Goal: Check status: Check status

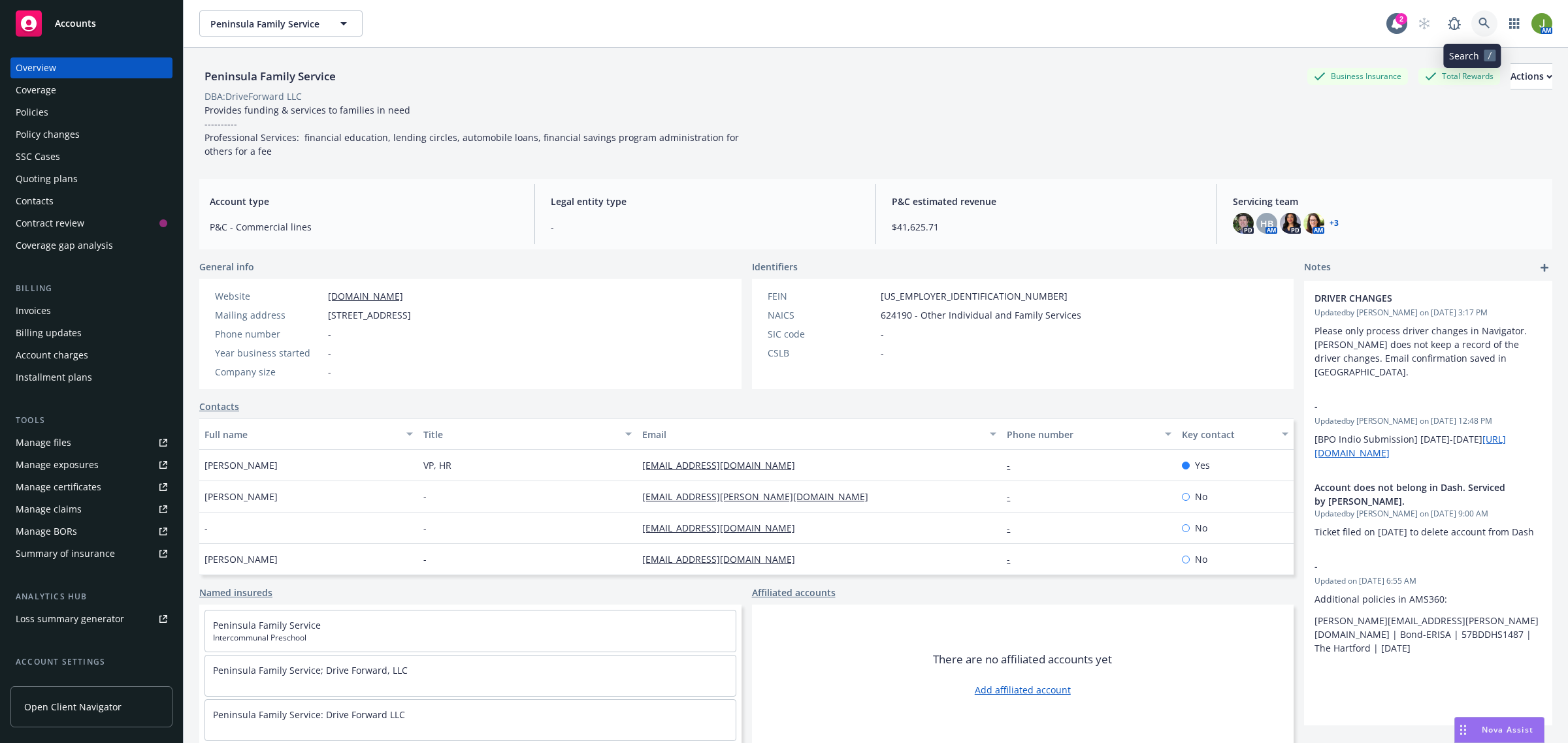
click at [1479, 26] on icon at bounding box center [1485, 23] width 12 height 12
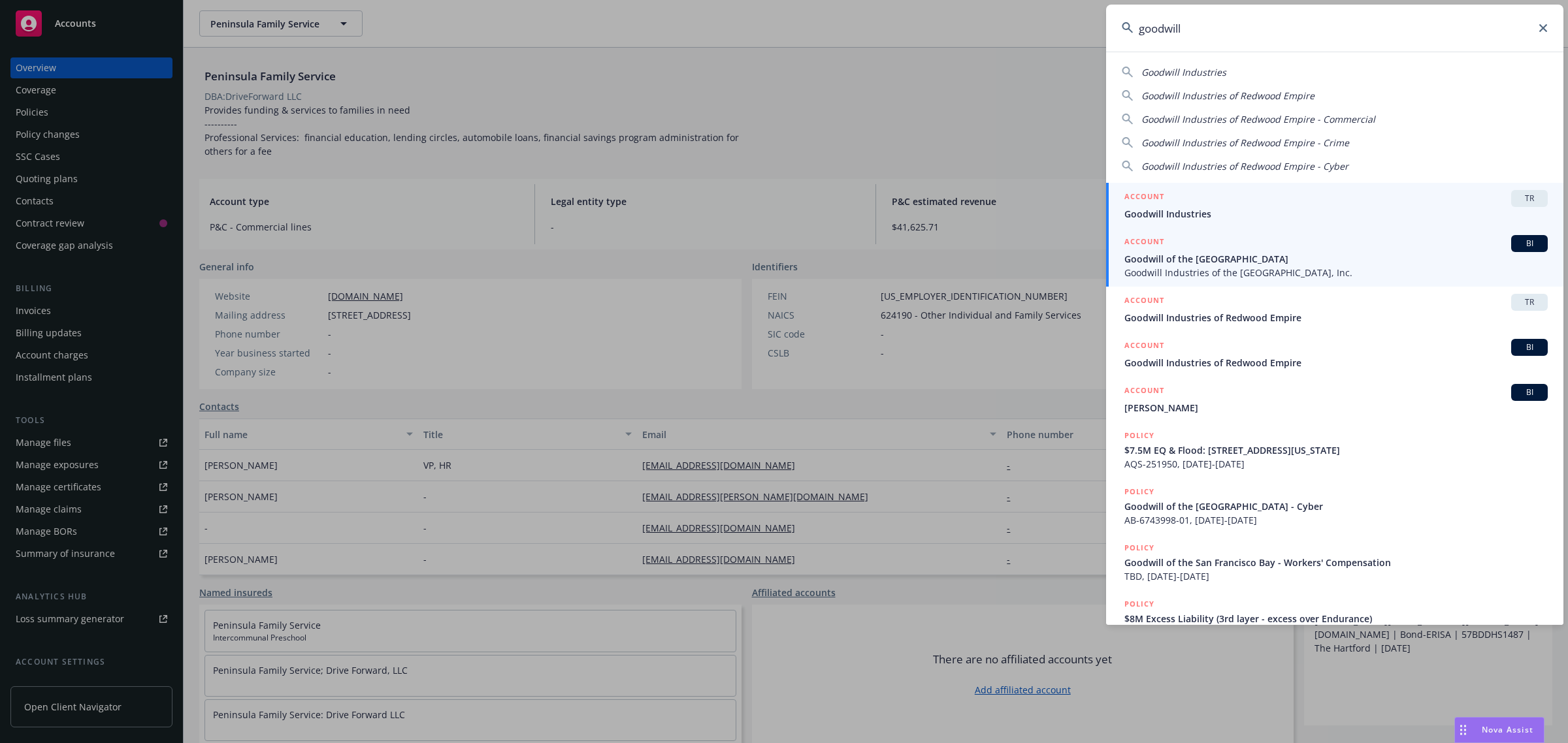
type input "goodwill"
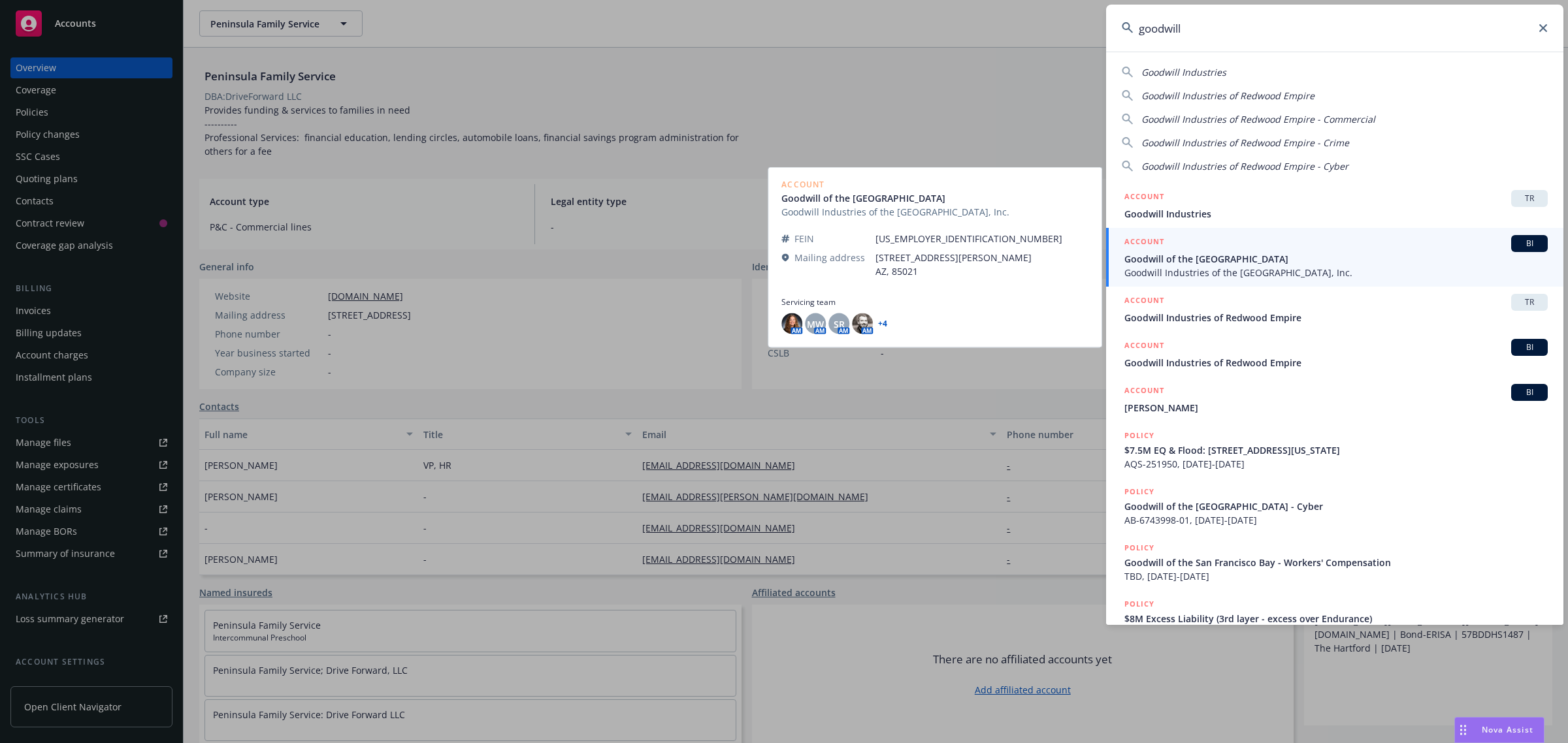
click at [1157, 263] on span "Goodwill of the [GEOGRAPHIC_DATA]" at bounding box center [1336, 258] width 423 height 13
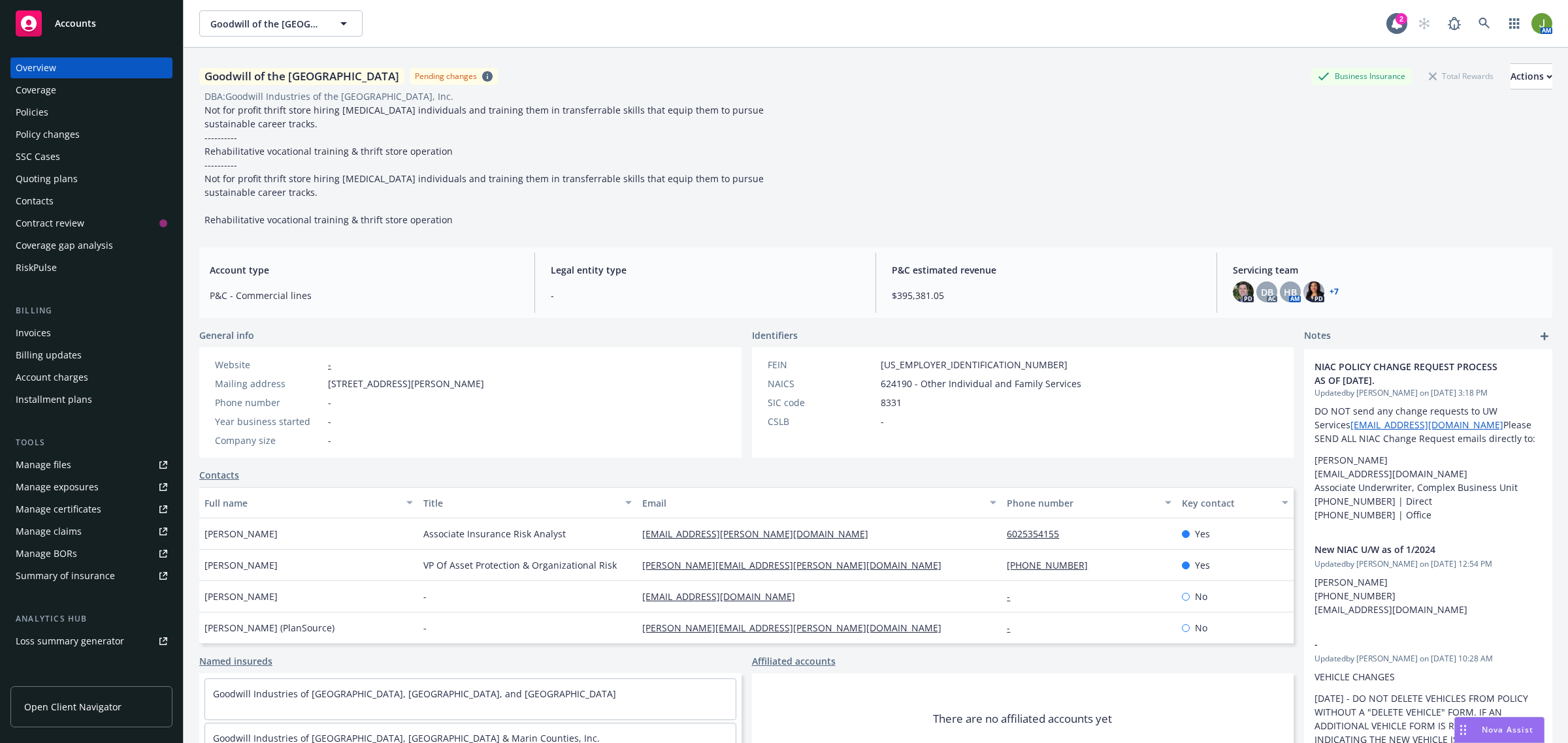
click at [66, 114] on div "Policies" at bounding box center [91, 112] width 152 height 21
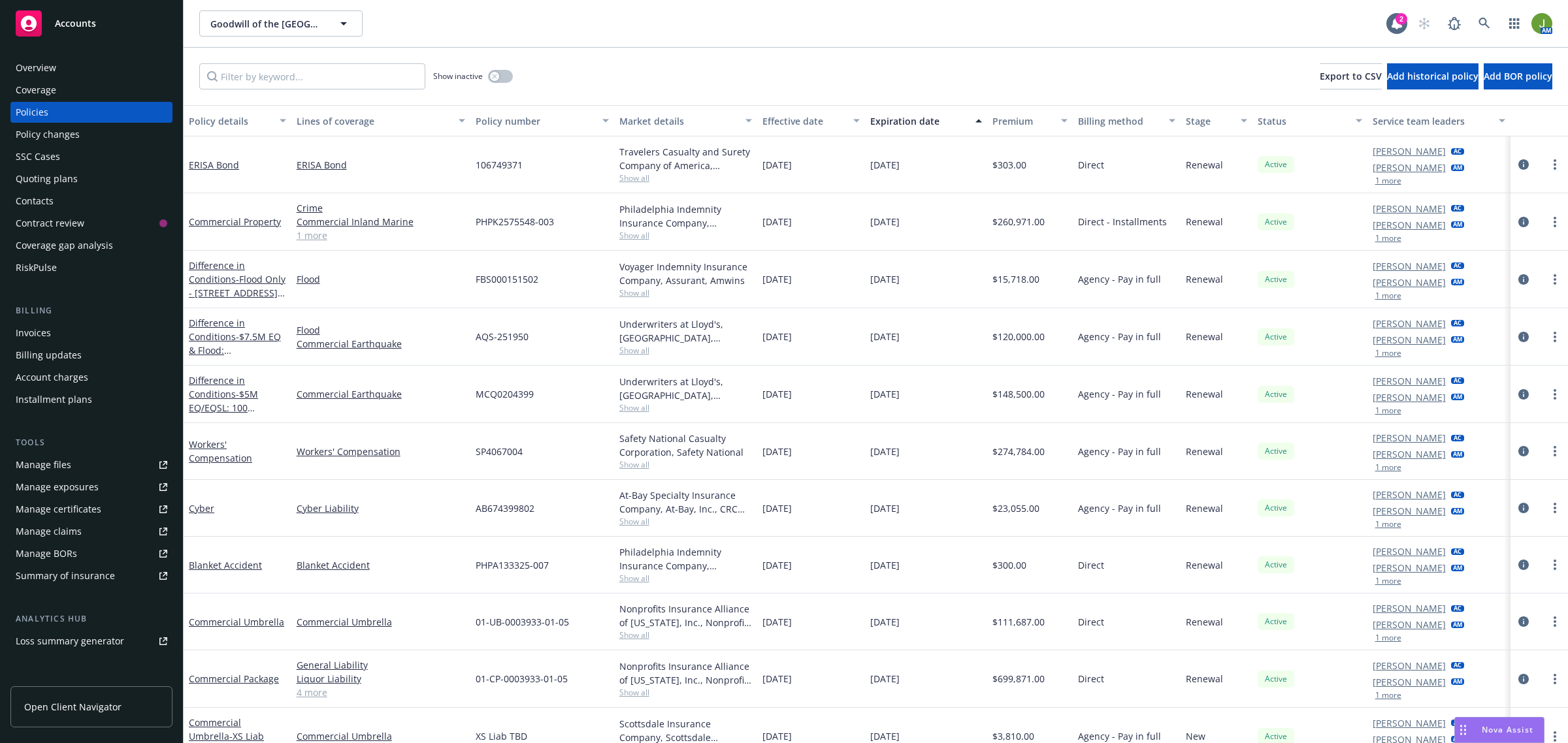
click at [64, 141] on div "Policy changes" at bounding box center [47, 135] width 64 height 21
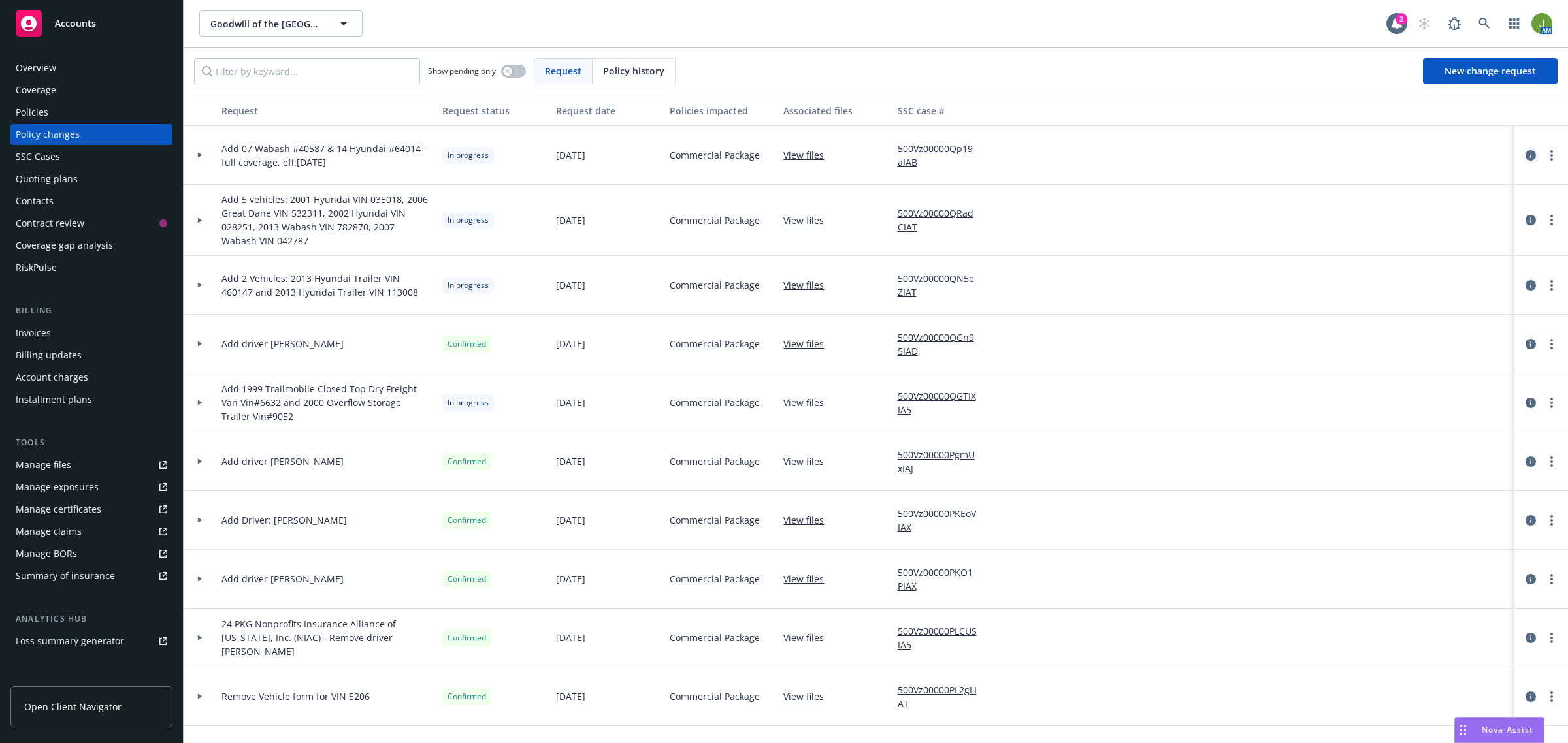
click at [1526, 152] on icon "circleInformation" at bounding box center [1531, 155] width 11 height 11
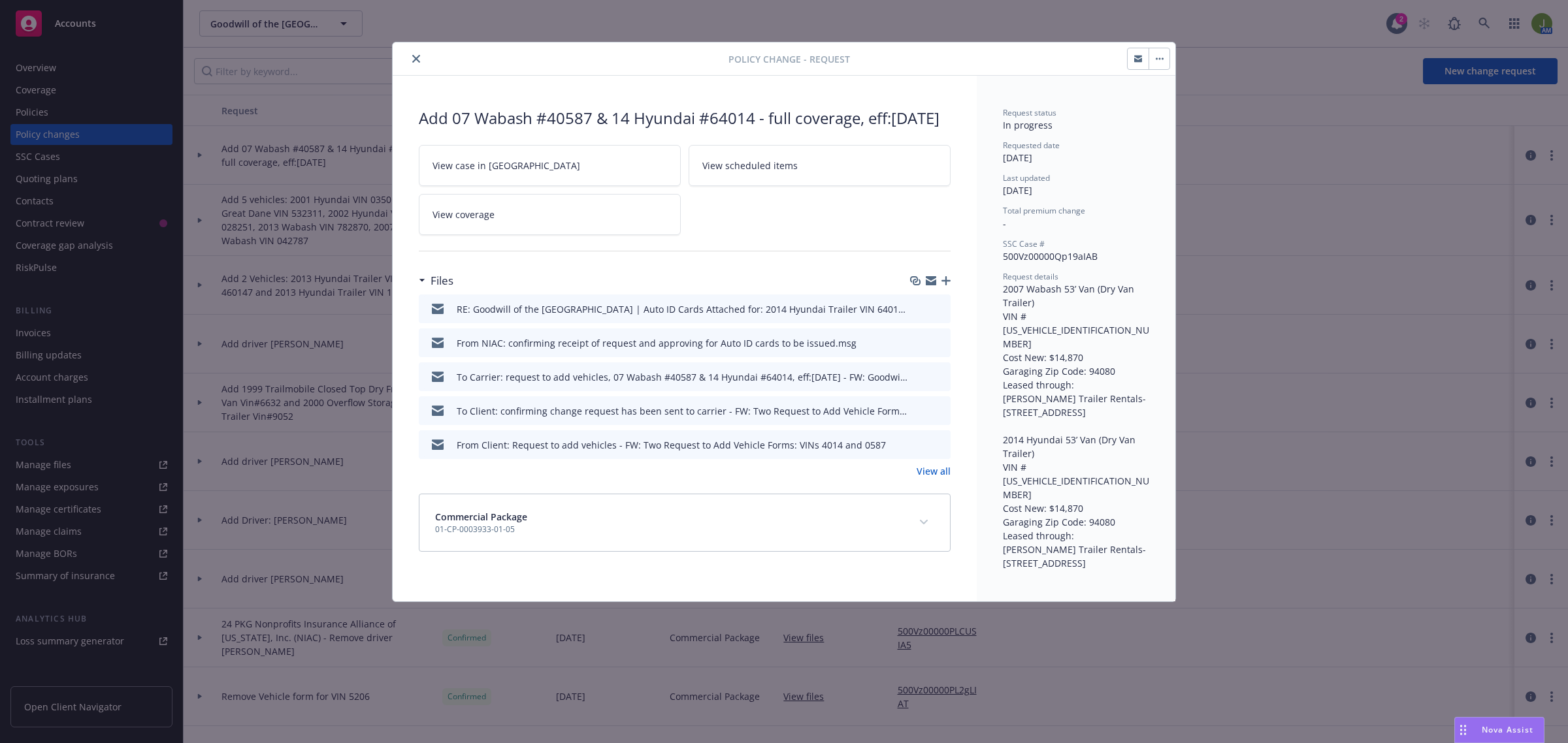
click at [419, 57] on icon "close" at bounding box center [415, 59] width 8 height 8
